Goal: Navigation & Orientation: Find specific page/section

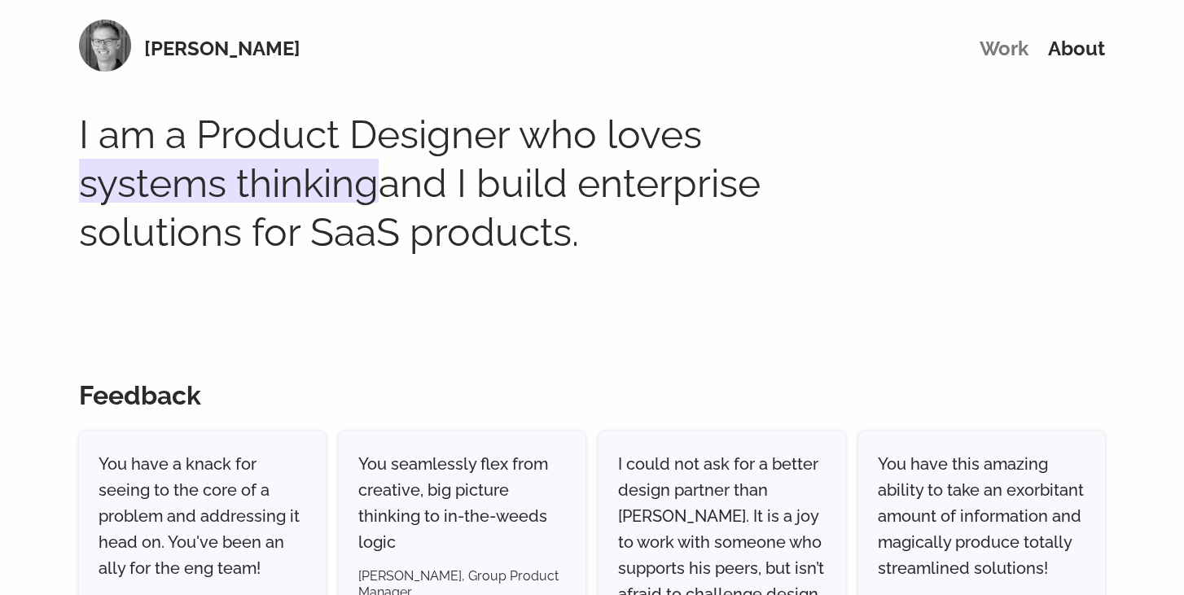
click at [984, 50] on link "Work" at bounding box center [1004, 49] width 49 height 24
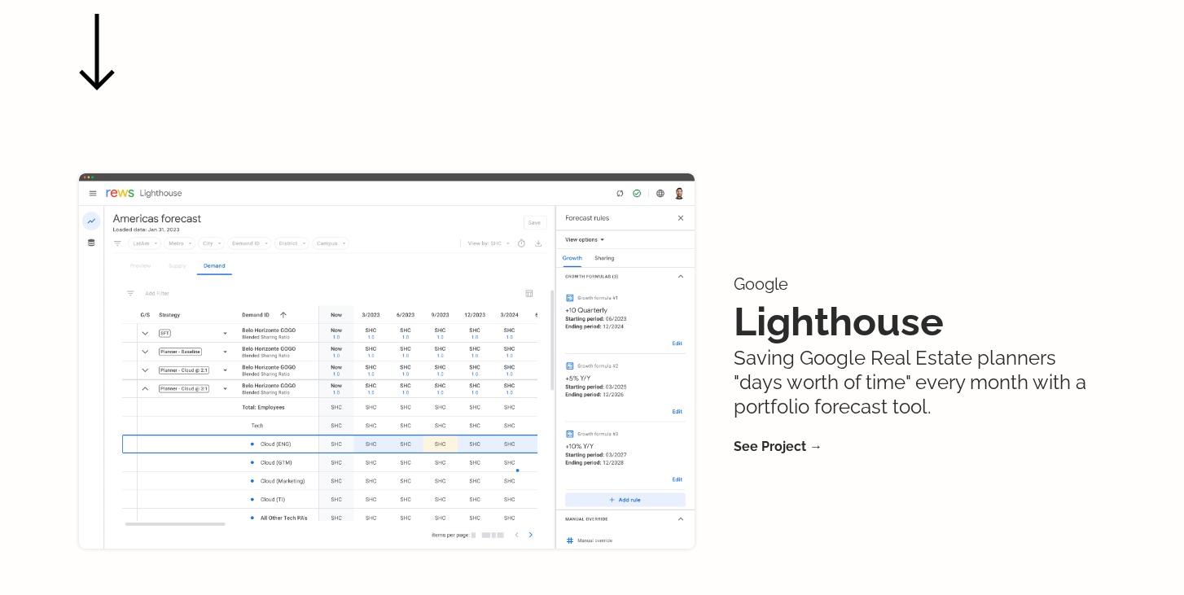
scroll to position [726, 0]
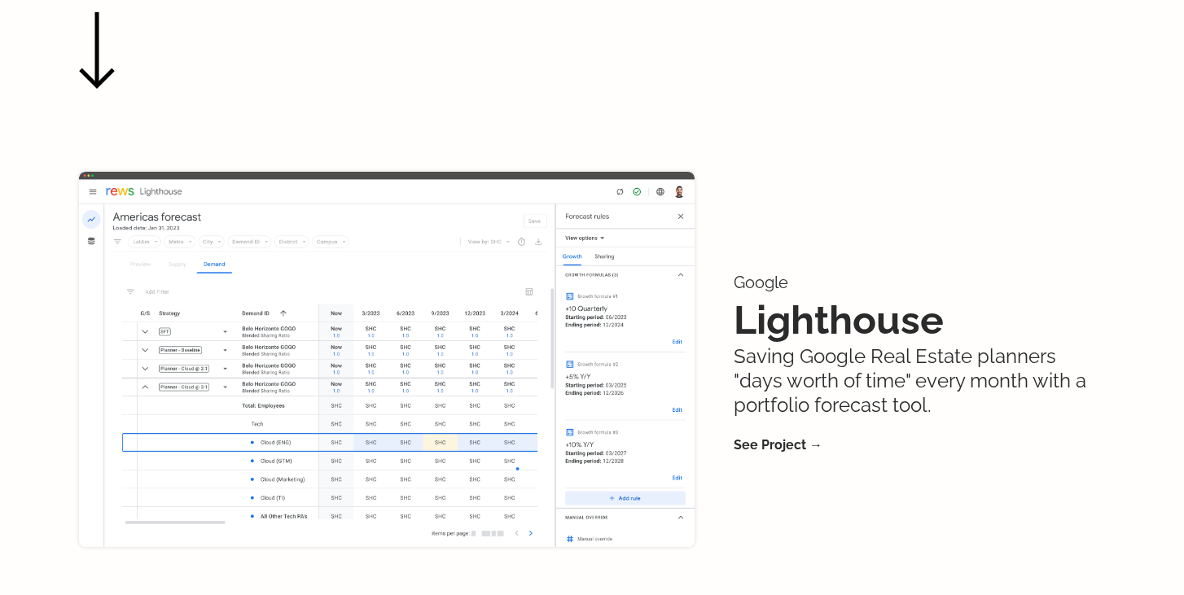
click at [479, 305] on img at bounding box center [387, 359] width 616 height 375
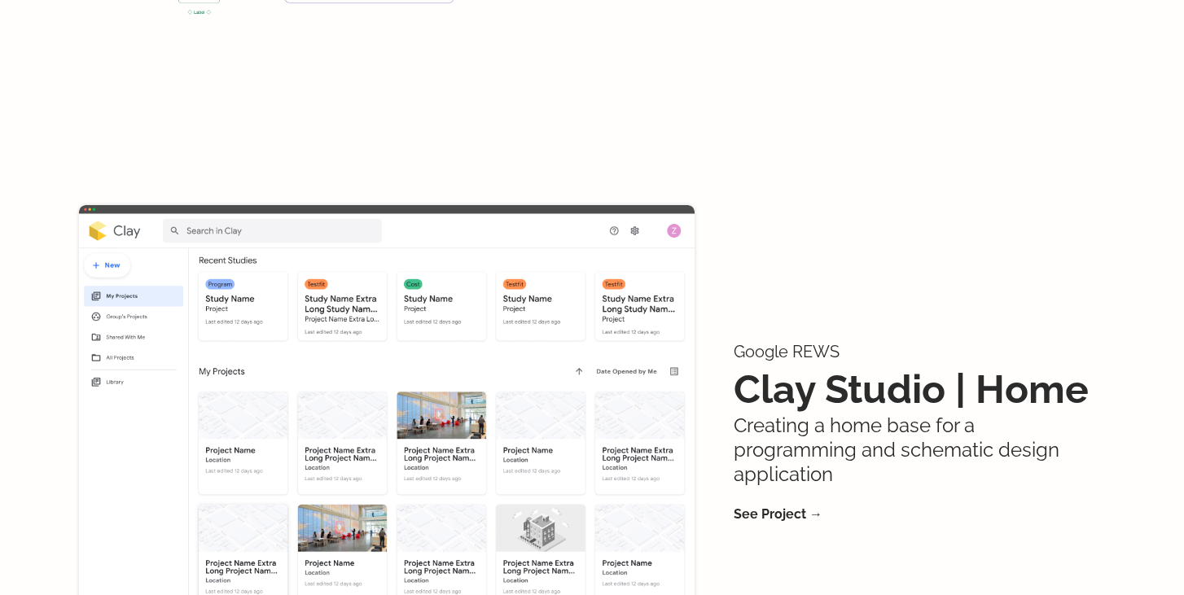
scroll to position [1730, 0]
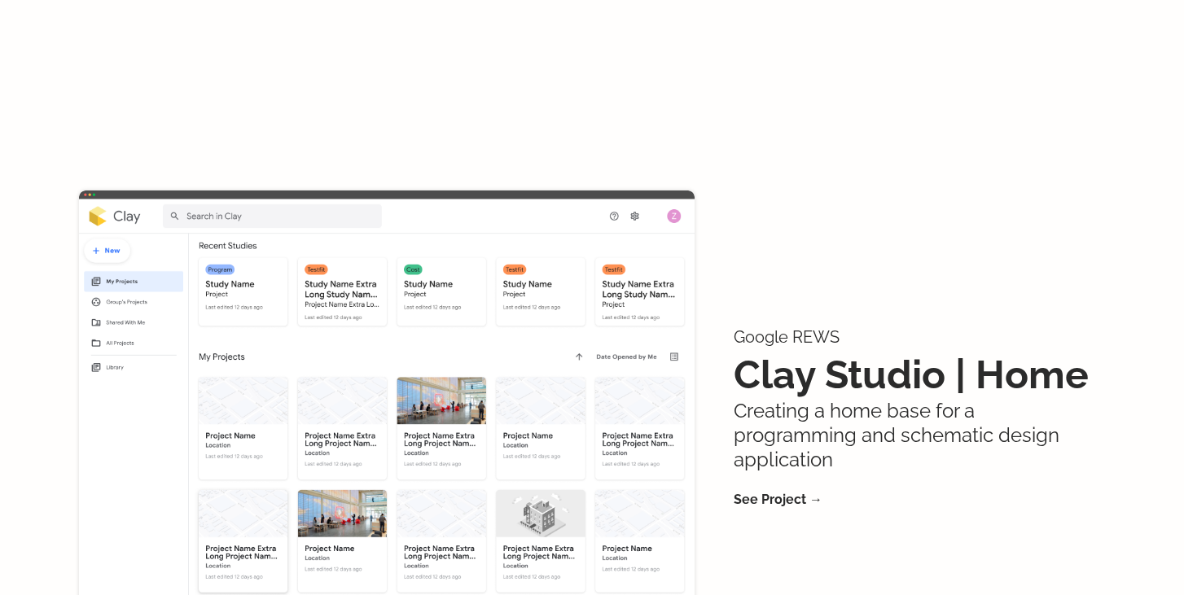
click at [581, 400] on img at bounding box center [387, 414] width 616 height 446
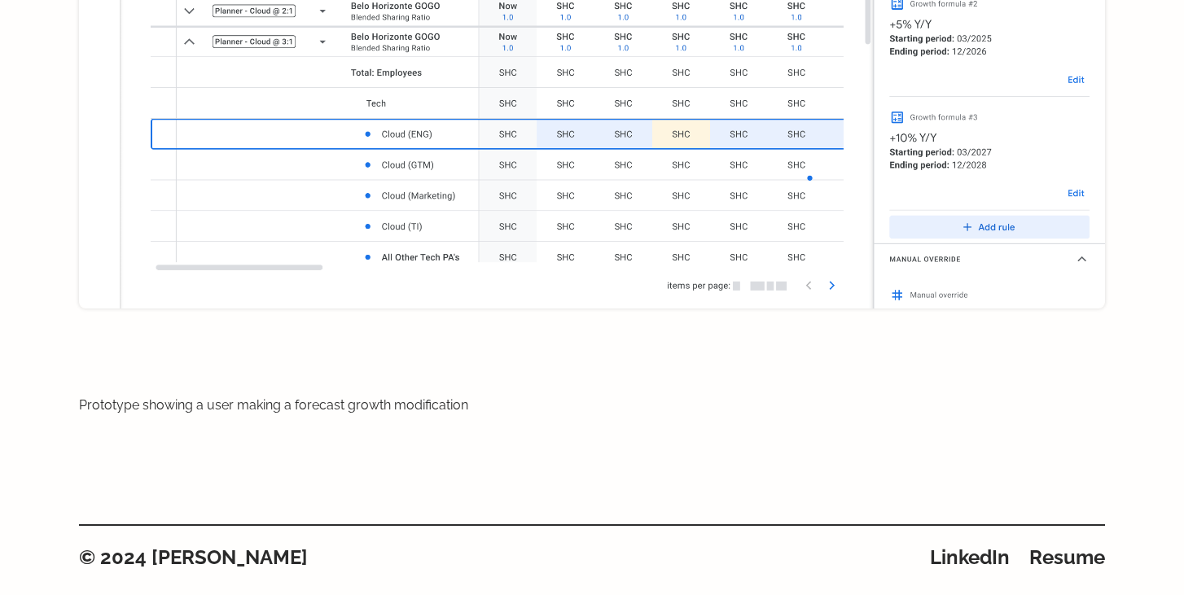
scroll to position [4159, 0]
